Goal: Transaction & Acquisition: Purchase product/service

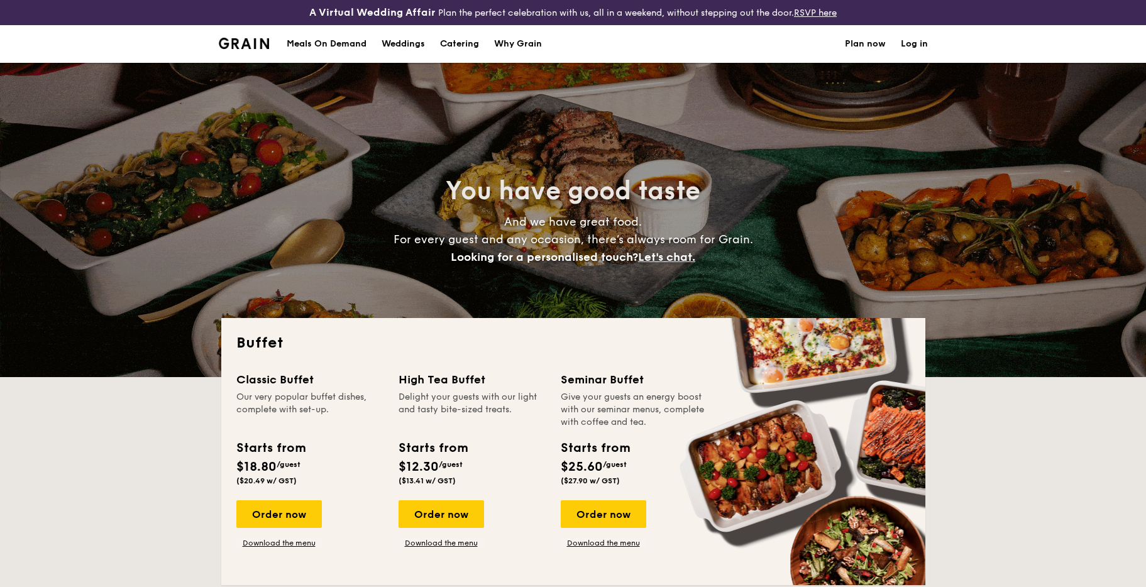
select select
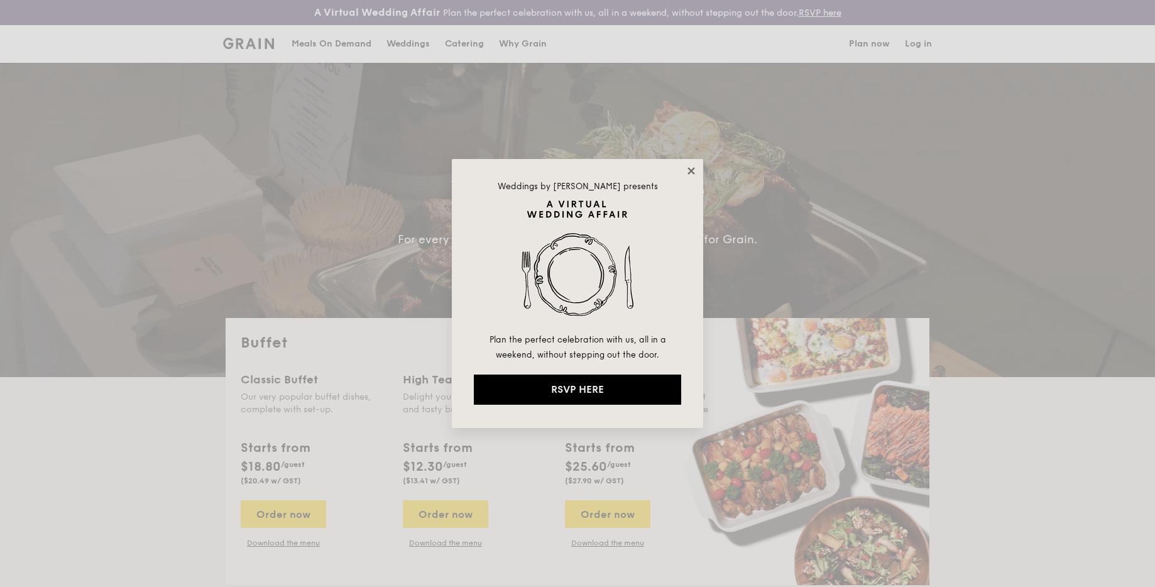
click at [694, 169] on icon at bounding box center [691, 170] width 11 height 11
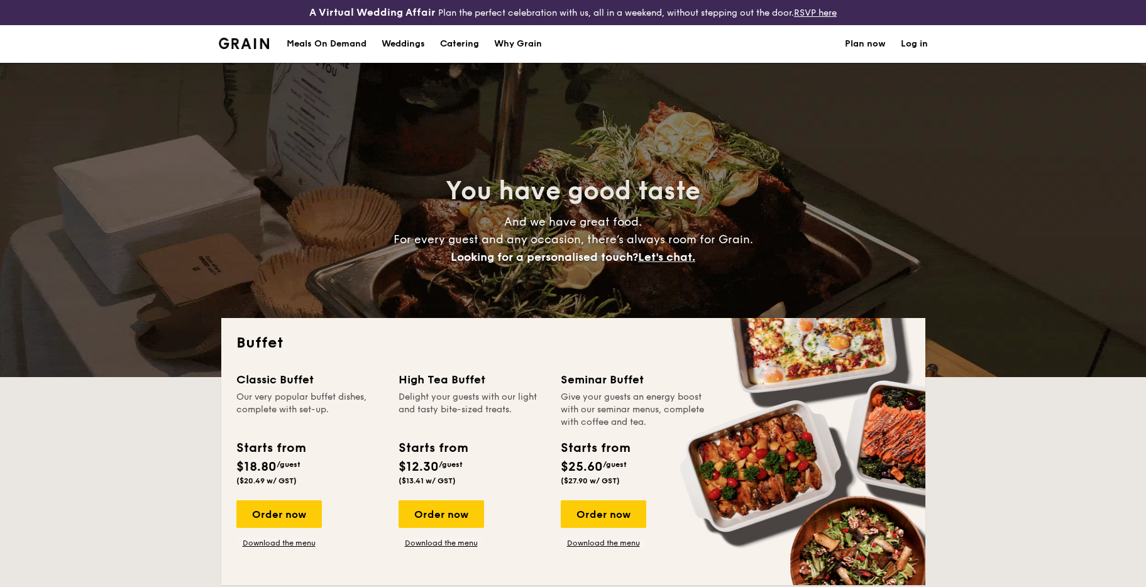
click at [465, 47] on h1 "Catering" at bounding box center [459, 44] width 39 height 38
click at [337, 45] on div "Meals On Demand" at bounding box center [327, 44] width 80 height 38
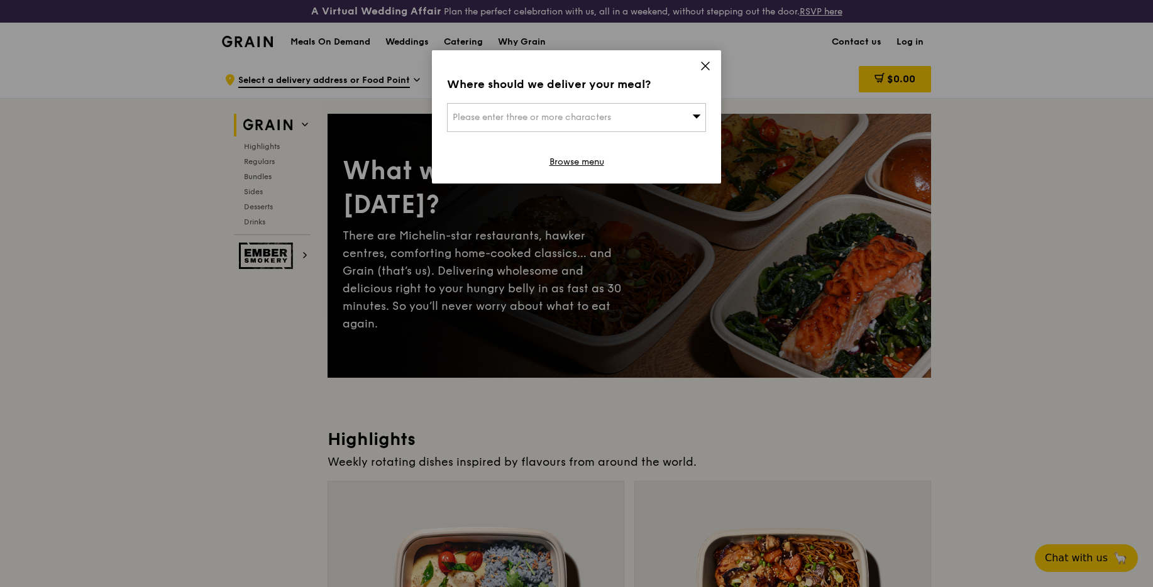
click at [693, 124] on div "Please enter three or more characters" at bounding box center [576, 117] width 259 height 29
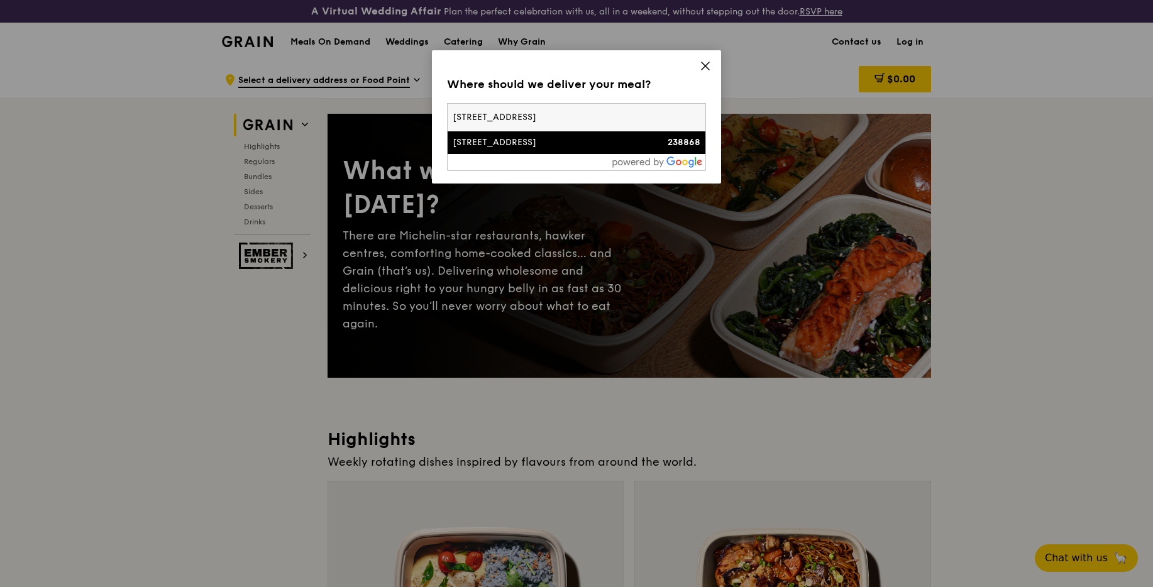
type input "[STREET_ADDRESS]"
click at [529, 149] on li "[STREET_ADDRESS] 238868" at bounding box center [576, 142] width 258 height 23
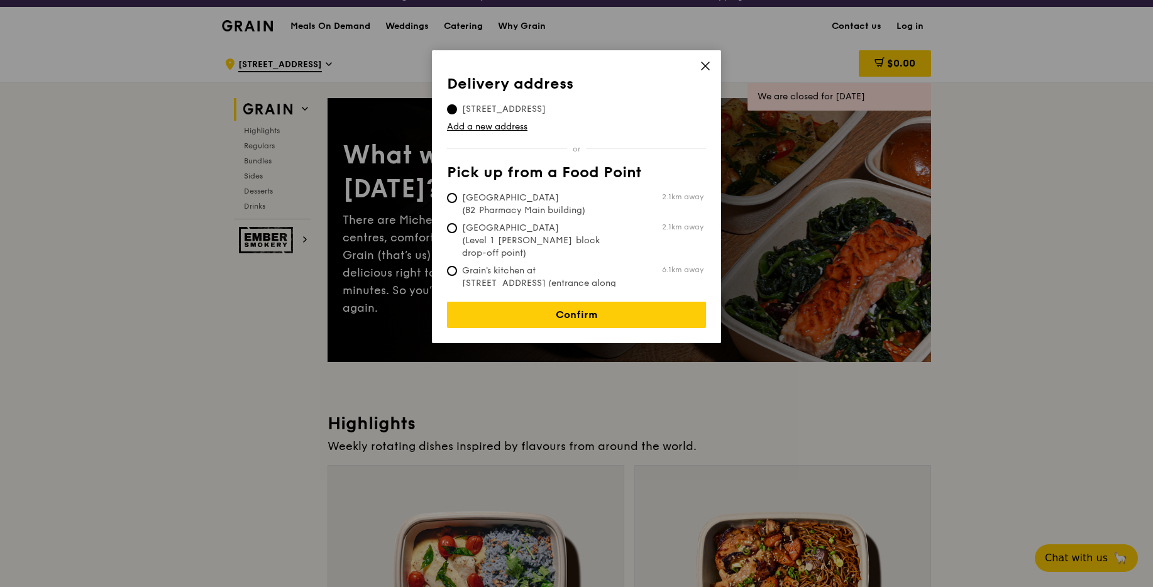
scroll to position [24, 0]
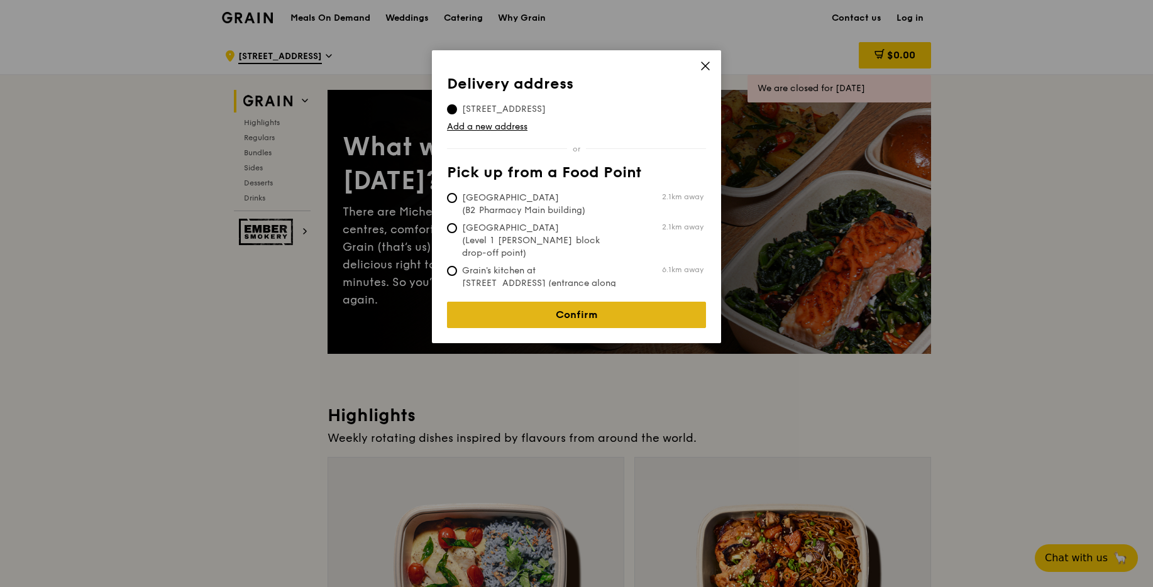
click at [619, 302] on link "Confirm" at bounding box center [576, 315] width 259 height 26
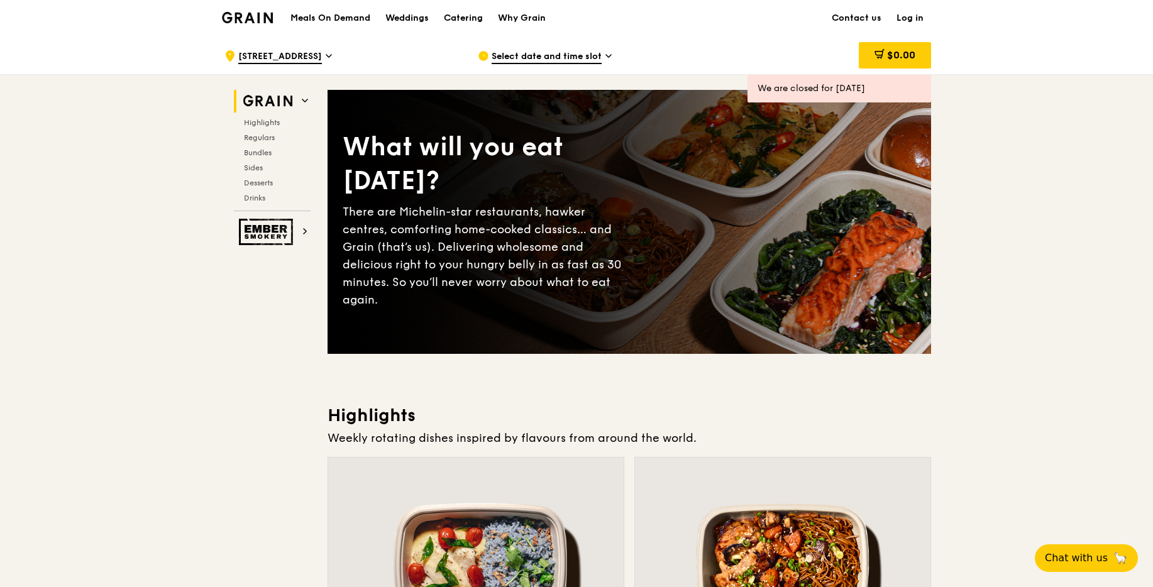
click at [600, 58] on span "Select date and time slot" at bounding box center [546, 57] width 110 height 14
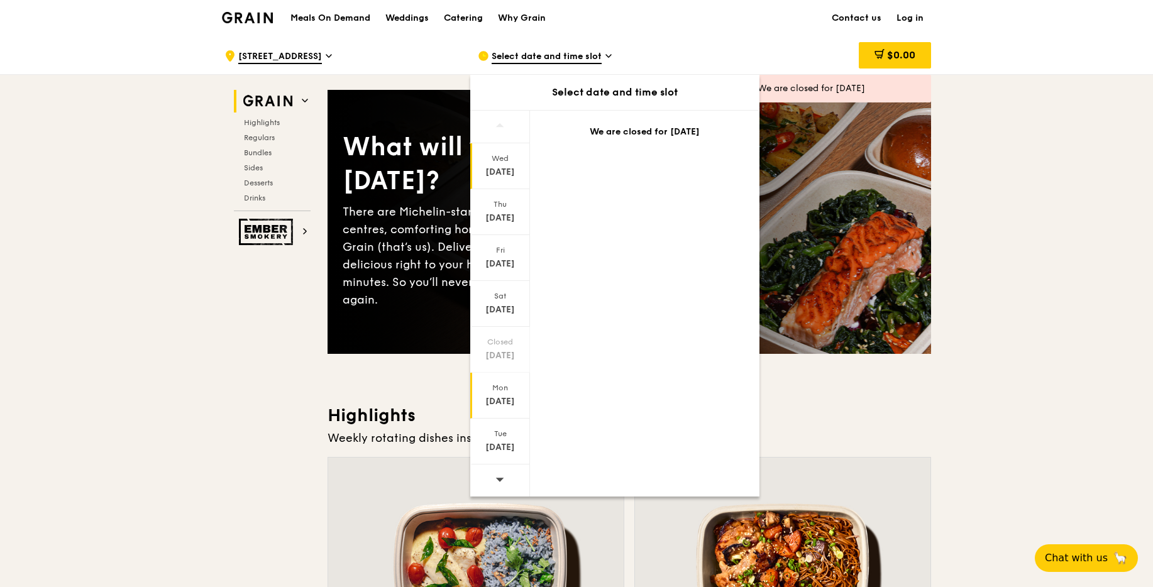
click at [513, 403] on div "[DATE]" at bounding box center [500, 401] width 56 height 13
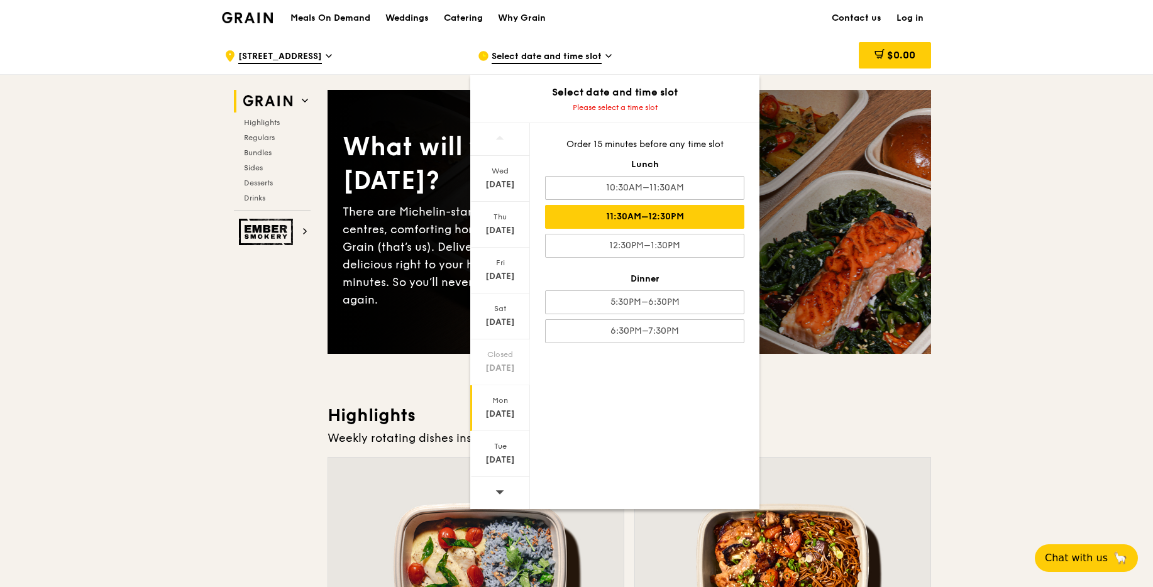
click at [727, 220] on div "11:30AM–12:30PM" at bounding box center [644, 217] width 199 height 24
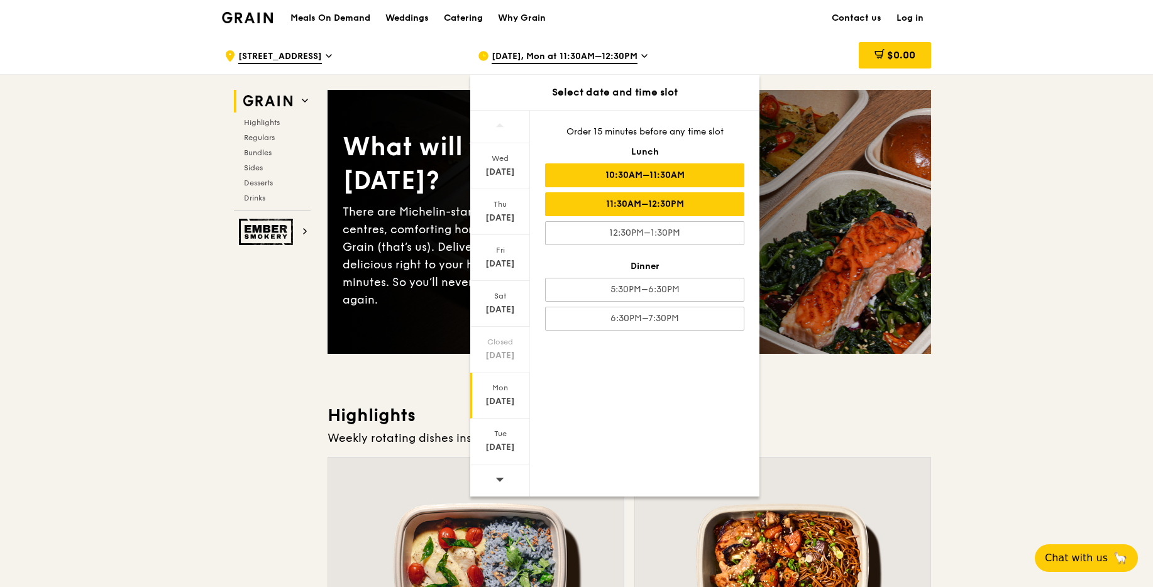
click at [713, 177] on div "10:30AM–11:30AM" at bounding box center [644, 175] width 199 height 24
click at [696, 172] on div "10:30AM–11:30AM" at bounding box center [644, 175] width 199 height 24
click at [678, 172] on div "10:30AM–11:30AM" at bounding box center [644, 175] width 199 height 24
click at [695, 166] on div "10:30AM–11:30AM" at bounding box center [644, 175] width 199 height 24
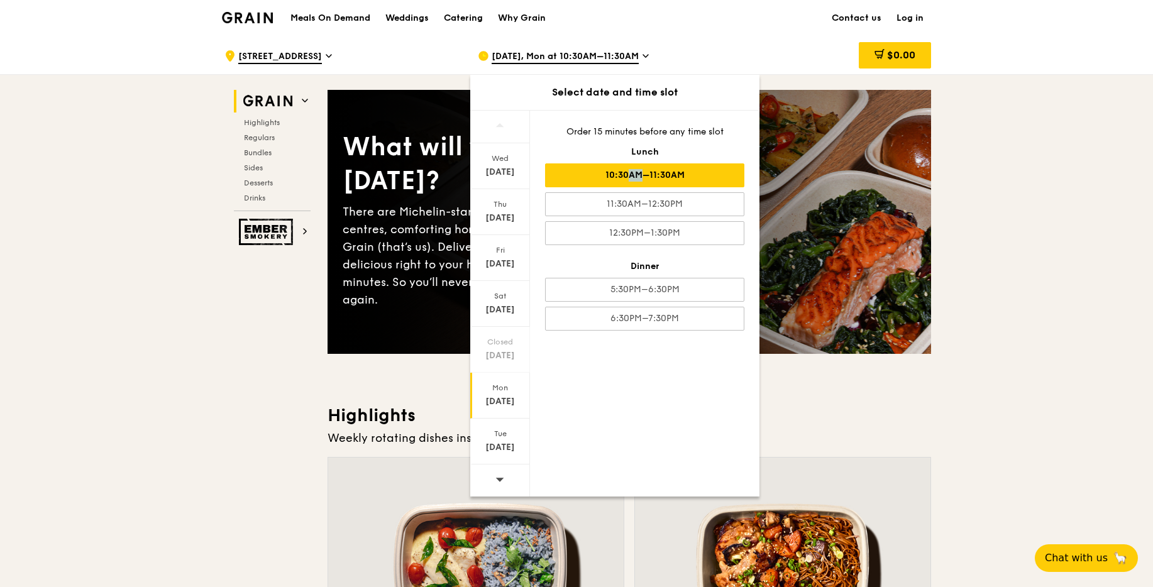
click at [695, 166] on div "10:30AM–11:30AM" at bounding box center [644, 175] width 199 height 24
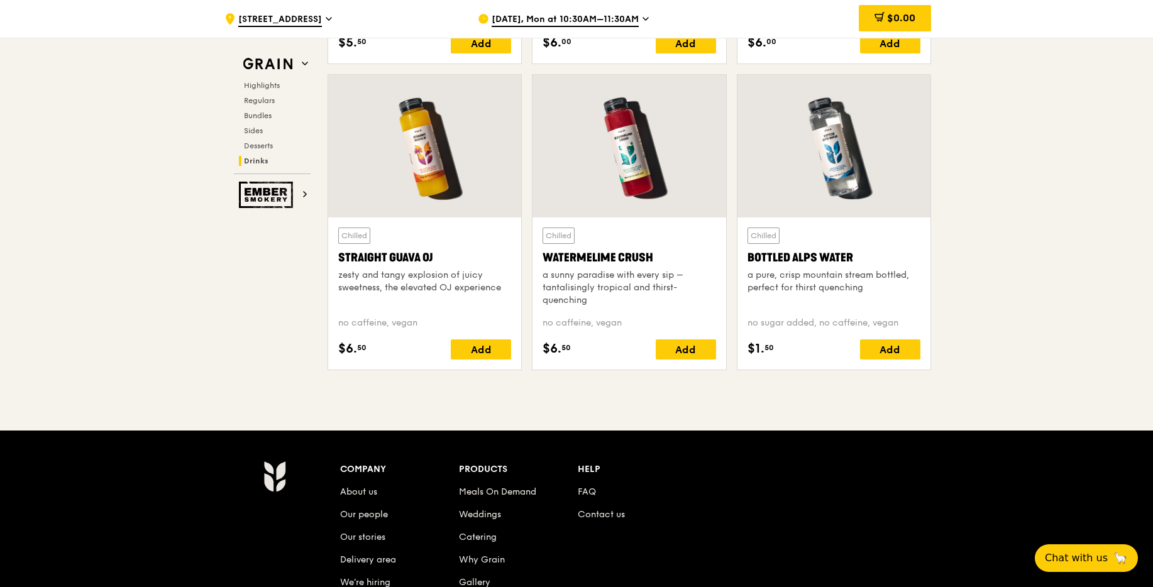
scroll to position [4910, 0]
